Goal: Transaction & Acquisition: Purchase product/service

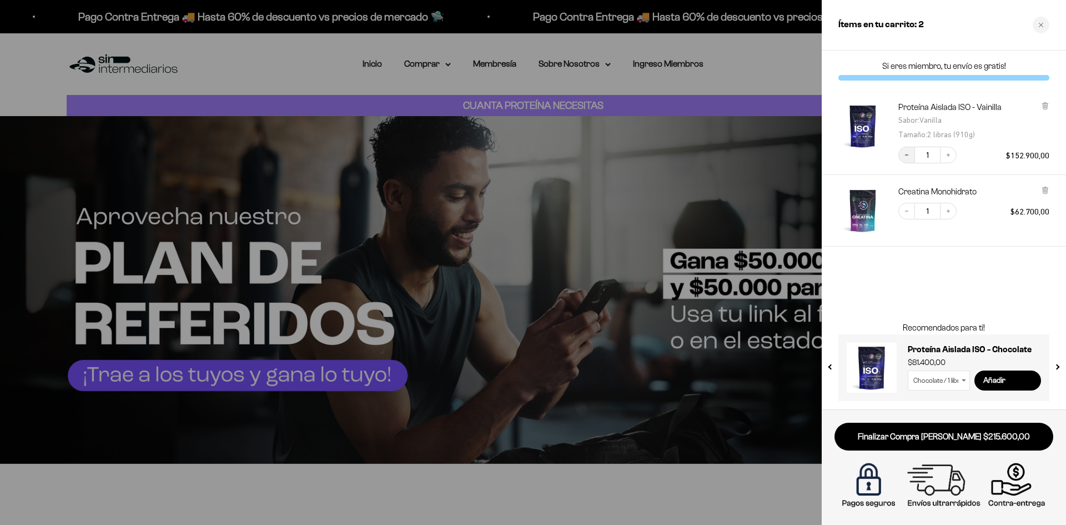
click at [909, 154] on icon "Decrease quantity" at bounding box center [907, 155] width 7 height 7
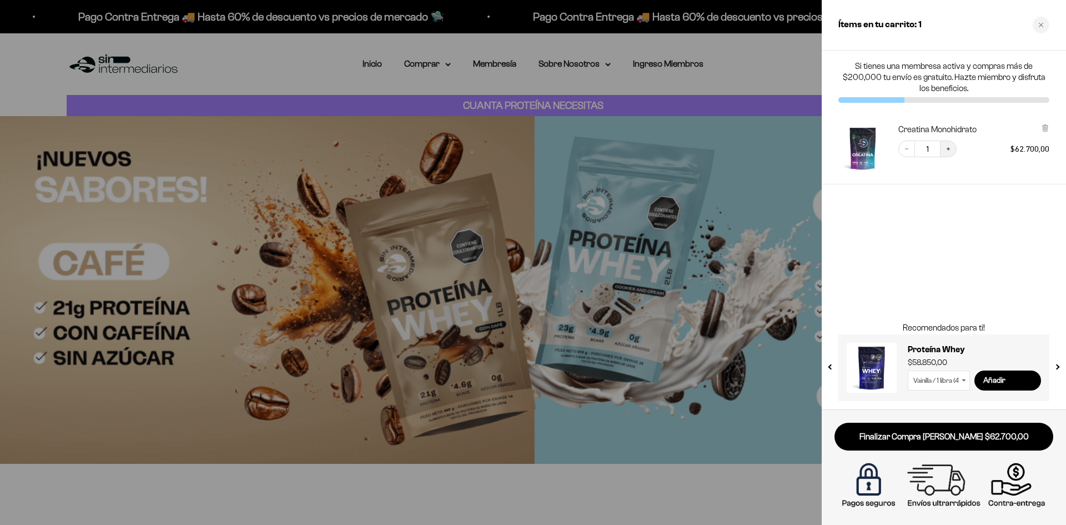
click at [947, 148] on icon "Increase quantity" at bounding box center [948, 149] width 7 height 7
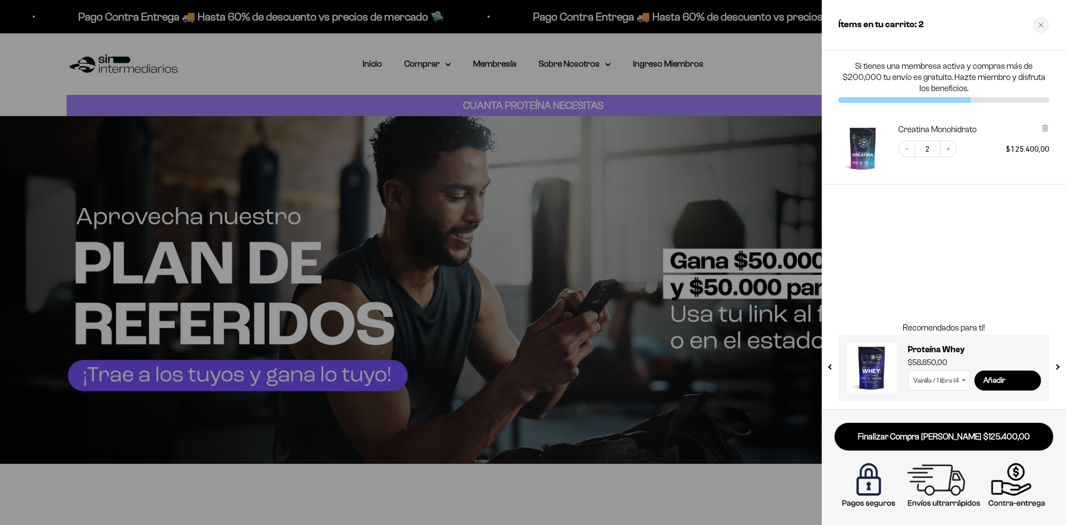
click at [477, 161] on div at bounding box center [533, 262] width 1066 height 525
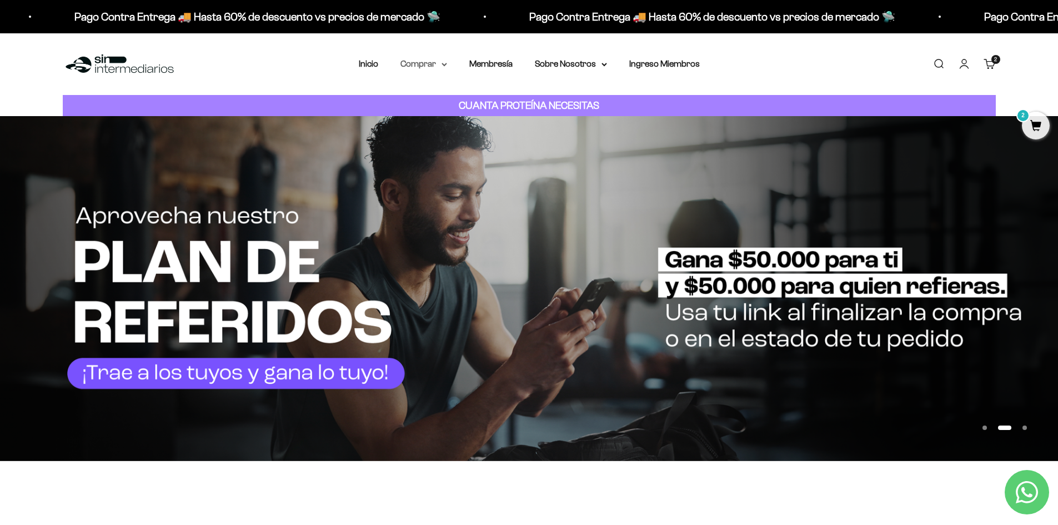
click at [424, 60] on summary "Comprar" at bounding box center [423, 64] width 47 height 14
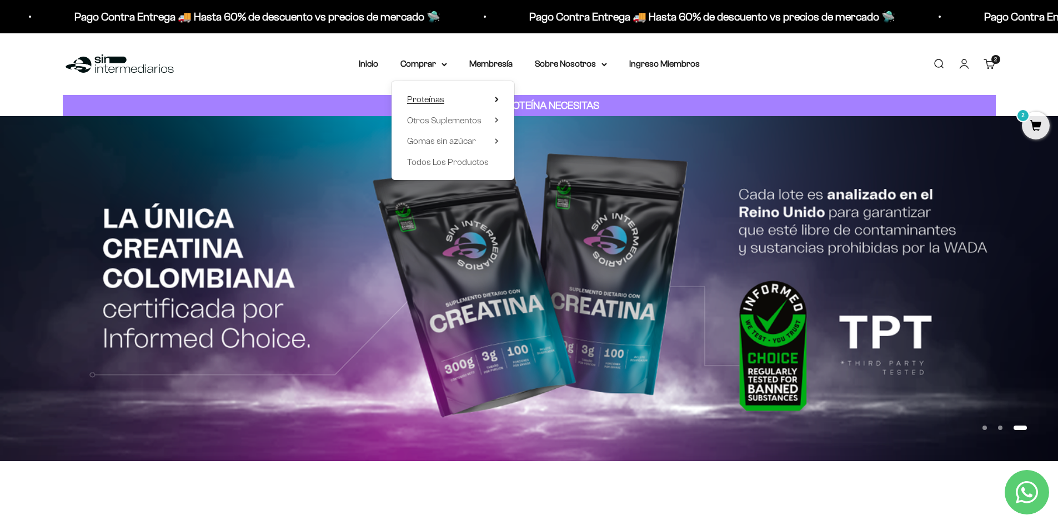
click at [430, 97] on span "Proteínas" at bounding box center [425, 98] width 37 height 9
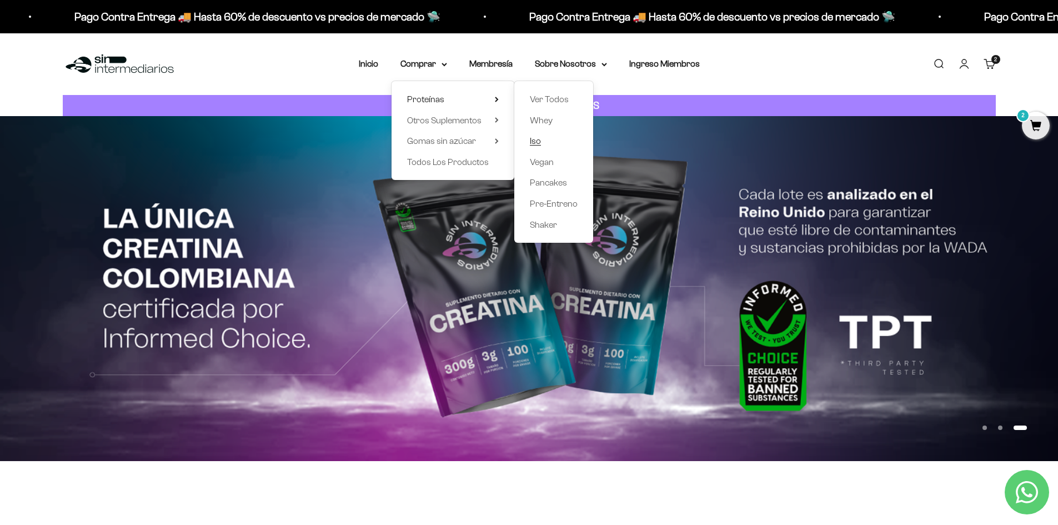
click at [534, 141] on span "Iso" at bounding box center [535, 140] width 11 height 9
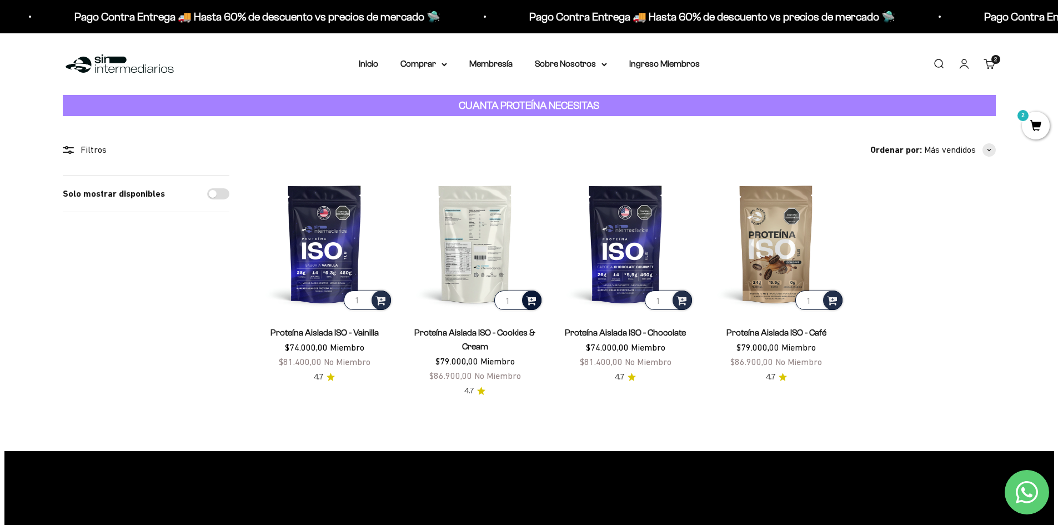
click at [529, 300] on span at bounding box center [531, 299] width 11 height 13
click at [505, 269] on span "Cookies & Cream / 1 libra (460g)" at bounding box center [476, 270] width 98 height 8
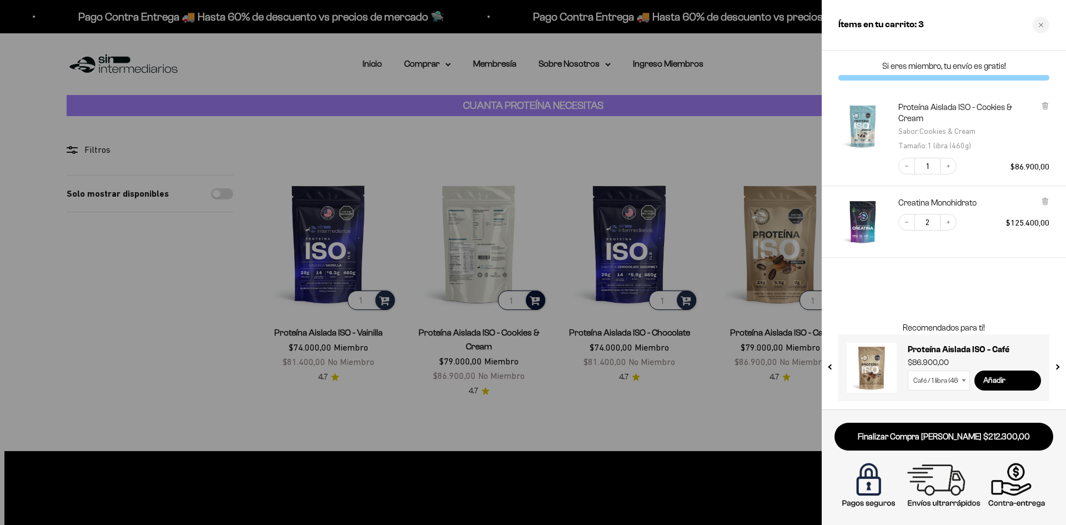
click at [1006, 279] on div "Si eres miembro, tu envío es gratis! Proteína Aislada ISO - Cookies & Cream Sab…" at bounding box center [944, 230] width 244 height 359
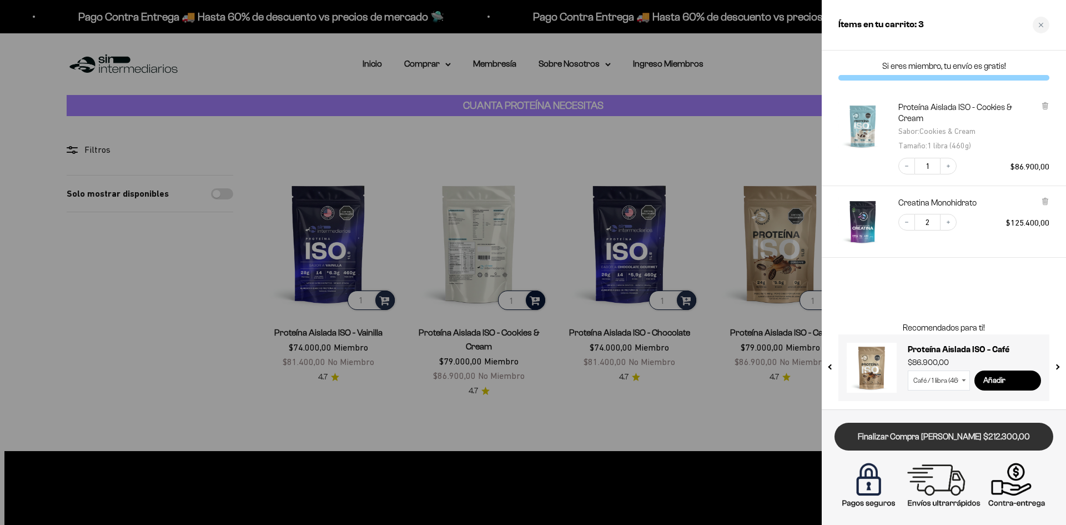
click at [951, 438] on link "Finalizar Compra [PERSON_NAME] $212.300,00" at bounding box center [944, 437] width 219 height 28
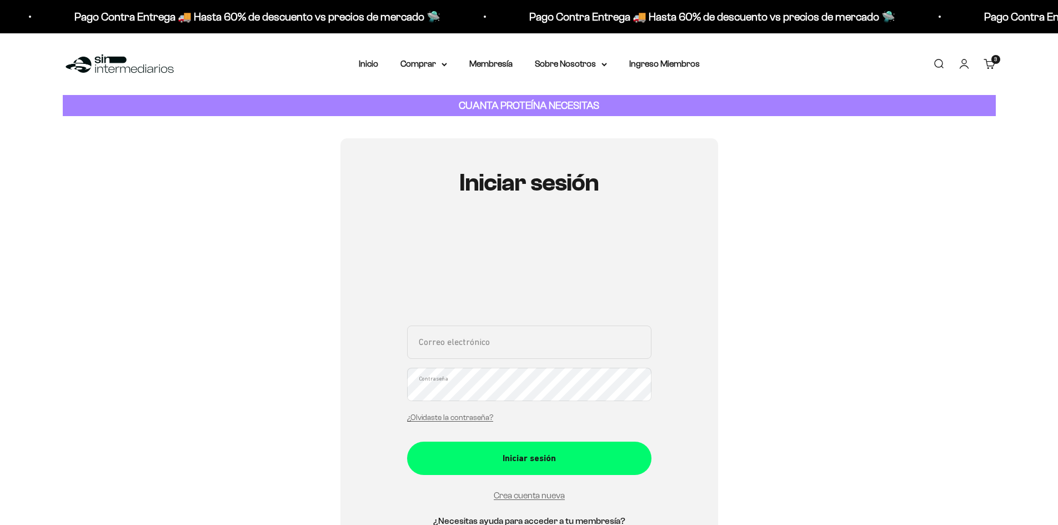
click at [498, 339] on input "Correo electrónico" at bounding box center [529, 341] width 244 height 33
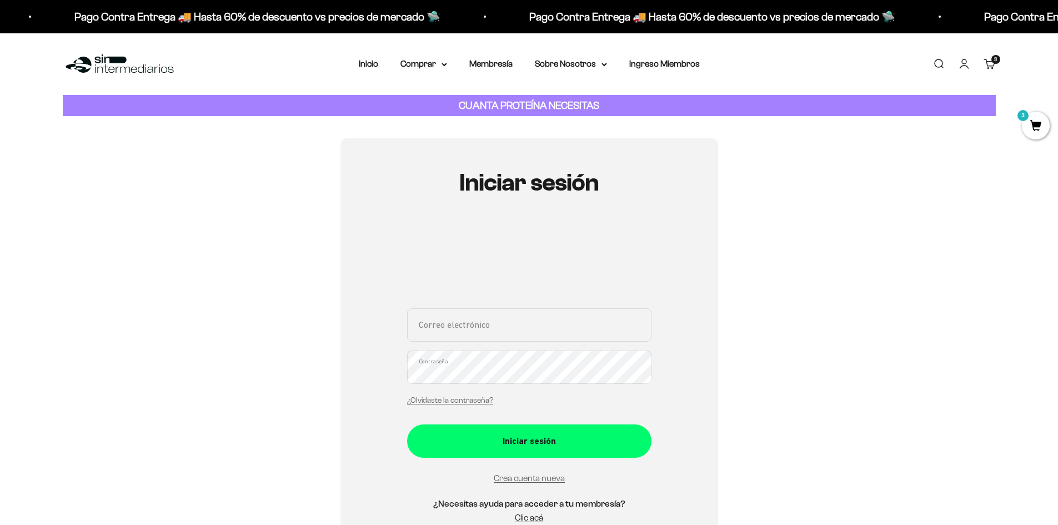
type input "asrg1024@gmail.com"
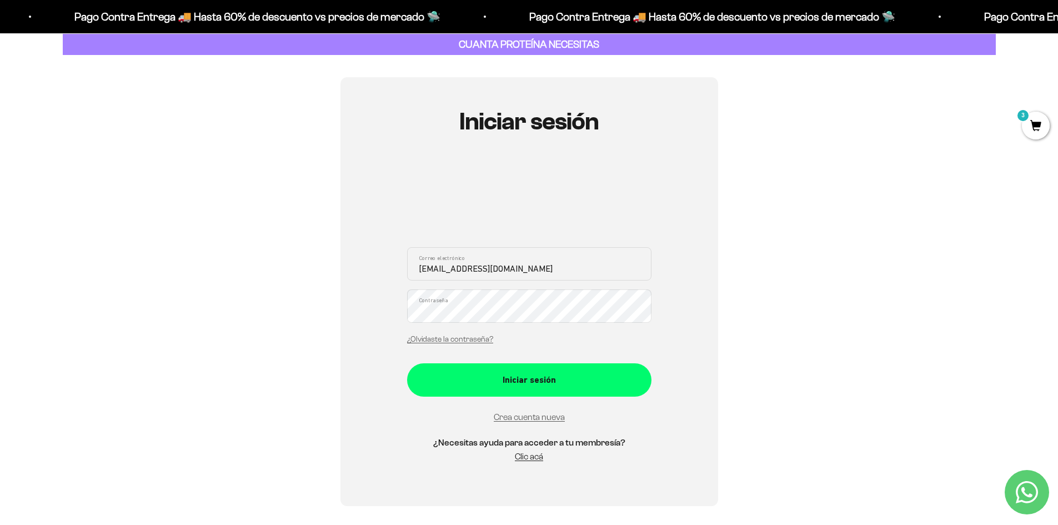
scroll to position [111, 0]
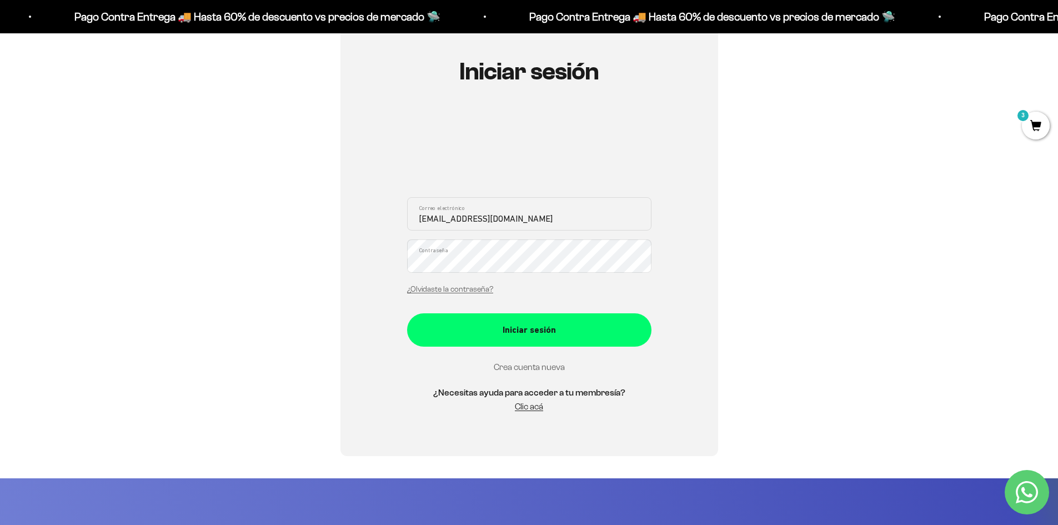
click at [534, 369] on link "Crea cuenta nueva" at bounding box center [529, 366] width 71 height 9
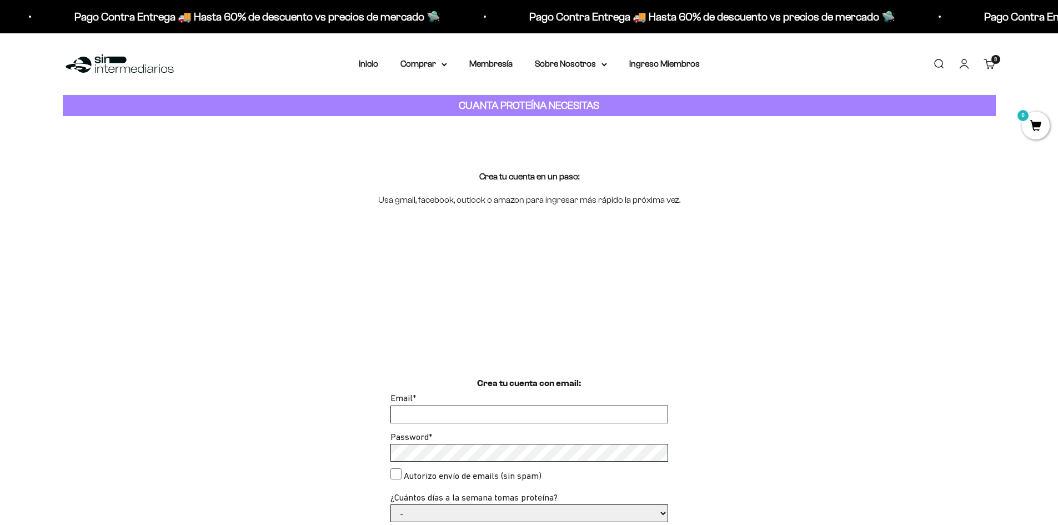
click at [472, 415] on input "Email *" at bounding box center [529, 414] width 277 height 17
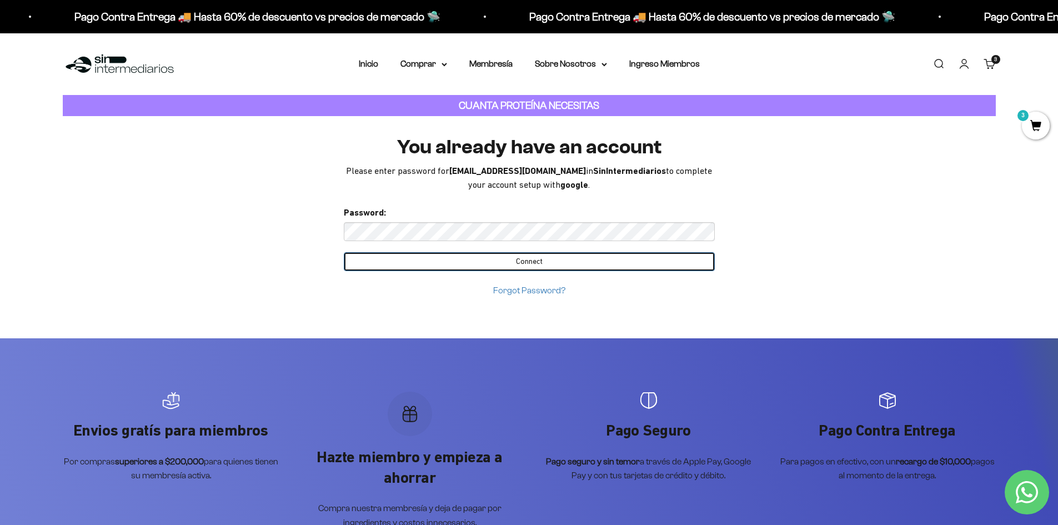
click at [564, 256] on input "Connect" at bounding box center [529, 261] width 371 height 19
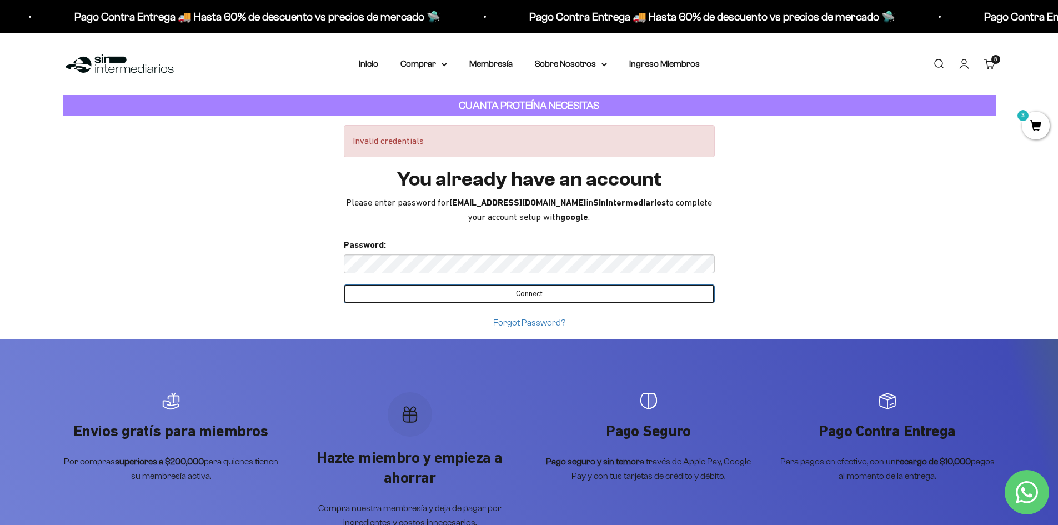
click at [527, 294] on input "Connect" at bounding box center [529, 293] width 371 height 19
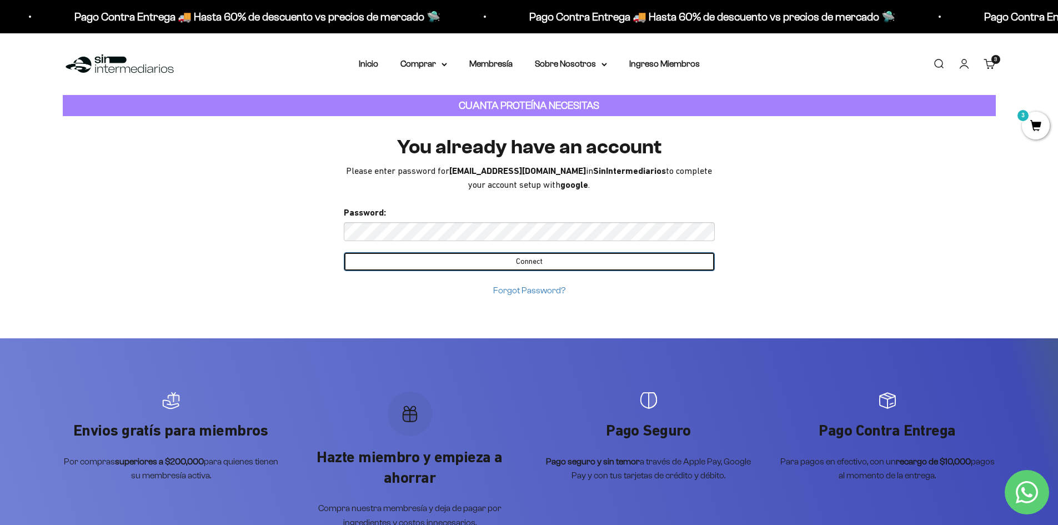
click at [533, 261] on input "Connect" at bounding box center [529, 261] width 371 height 19
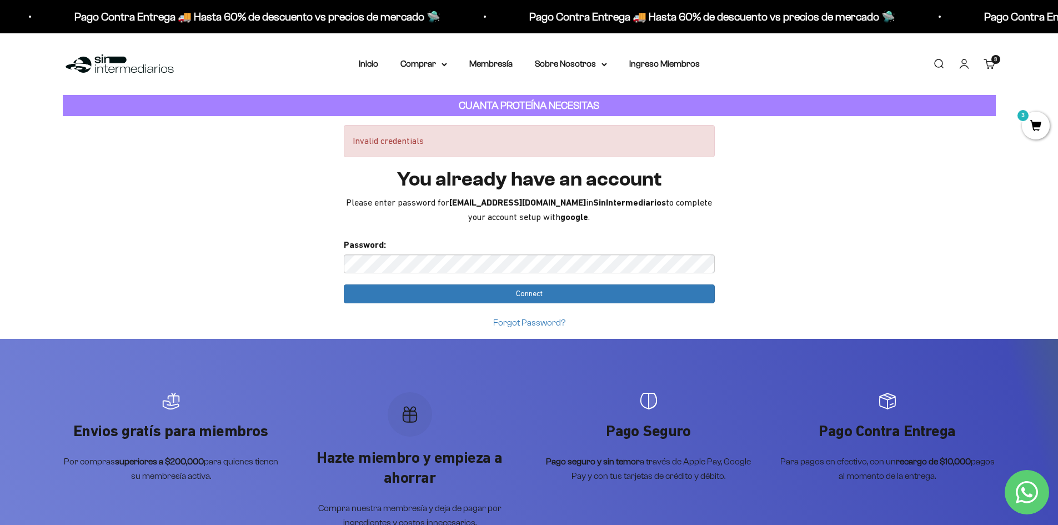
click at [530, 323] on link "Forgot Password?" at bounding box center [529, 322] width 72 height 9
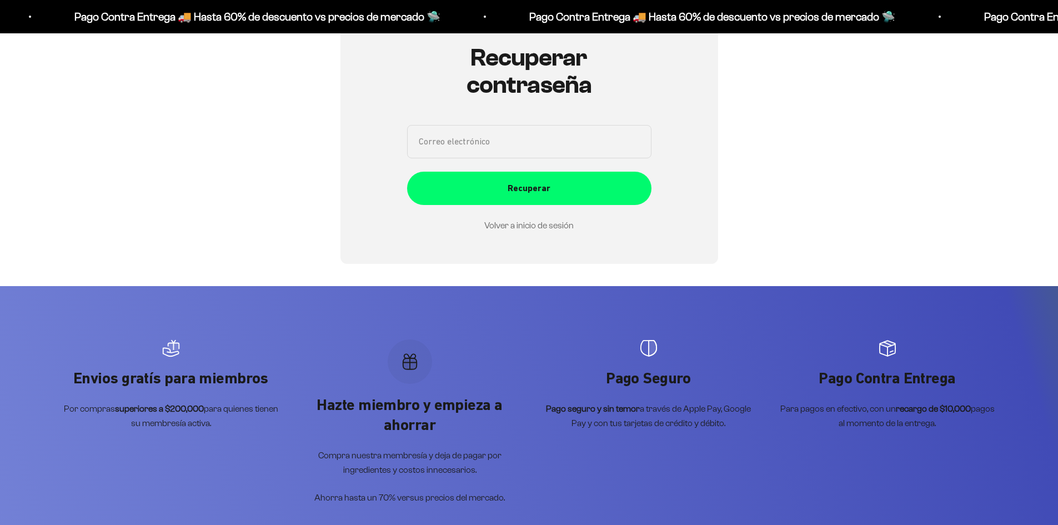
scroll to position [125, 0]
click at [538, 146] on input "Correo electrónico" at bounding box center [529, 141] width 244 height 33
type input "[EMAIL_ADDRESS][DOMAIN_NAME]"
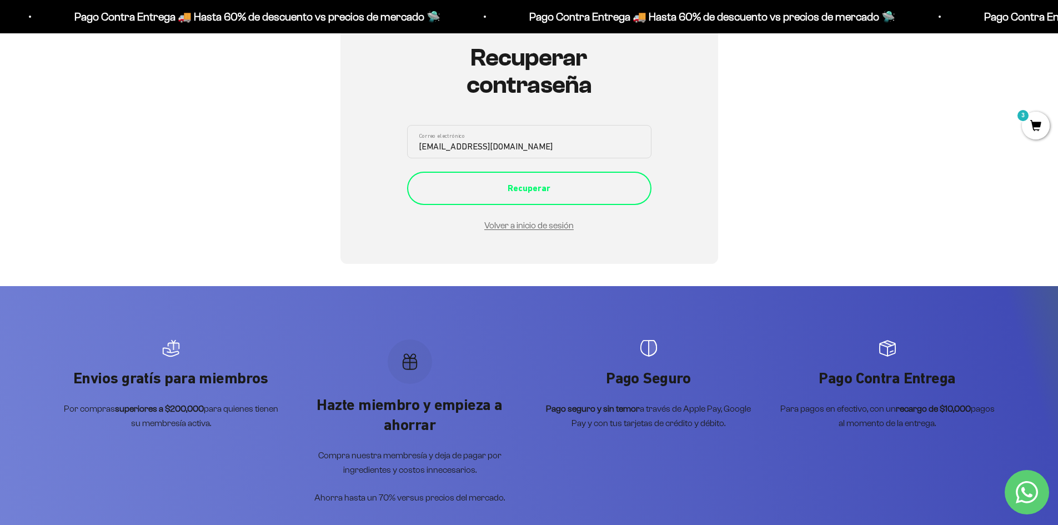
click at [547, 194] on div "Recuperar" at bounding box center [529, 188] width 200 height 14
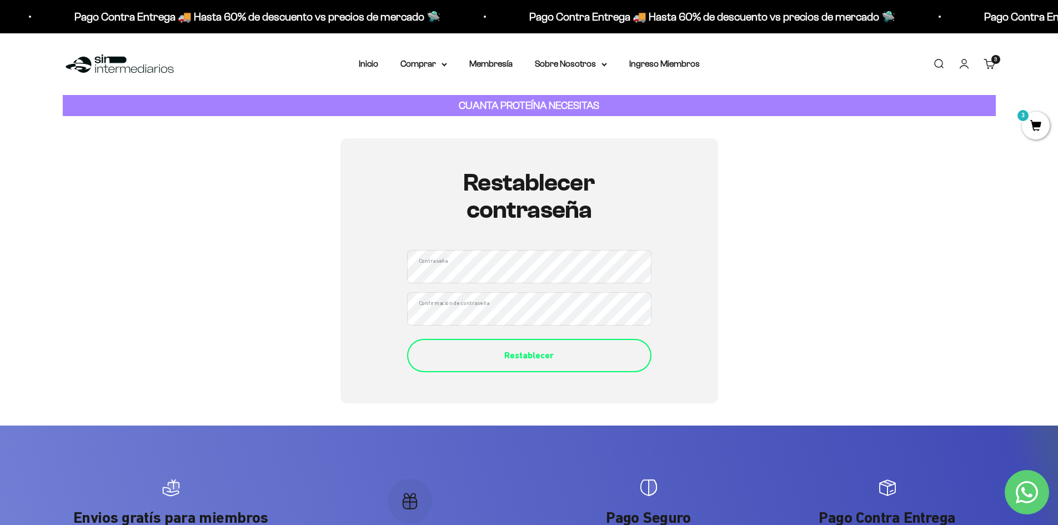
click at [540, 360] on div "Restablecer" at bounding box center [529, 355] width 200 height 14
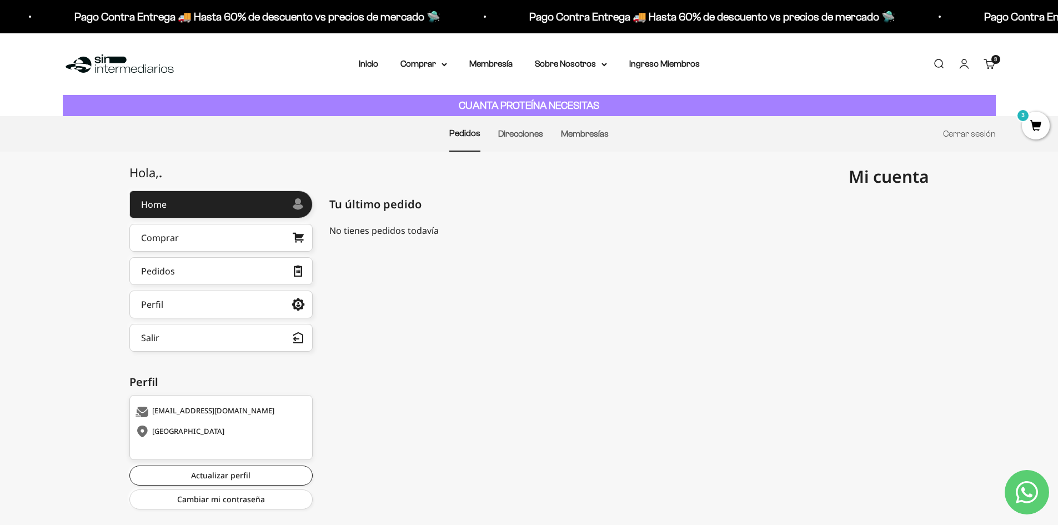
click at [1032, 121] on span "3" at bounding box center [1036, 126] width 28 height 28
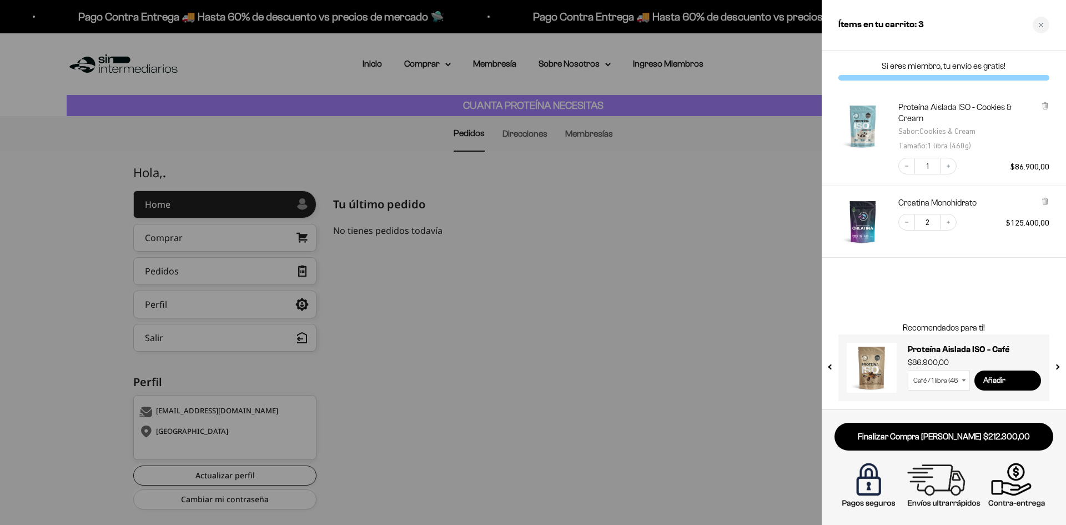
click at [945, 438] on link "Finalizar Compra [PERSON_NAME] $212.300,00" at bounding box center [944, 437] width 219 height 28
